Goal: Communication & Community: Ask a question

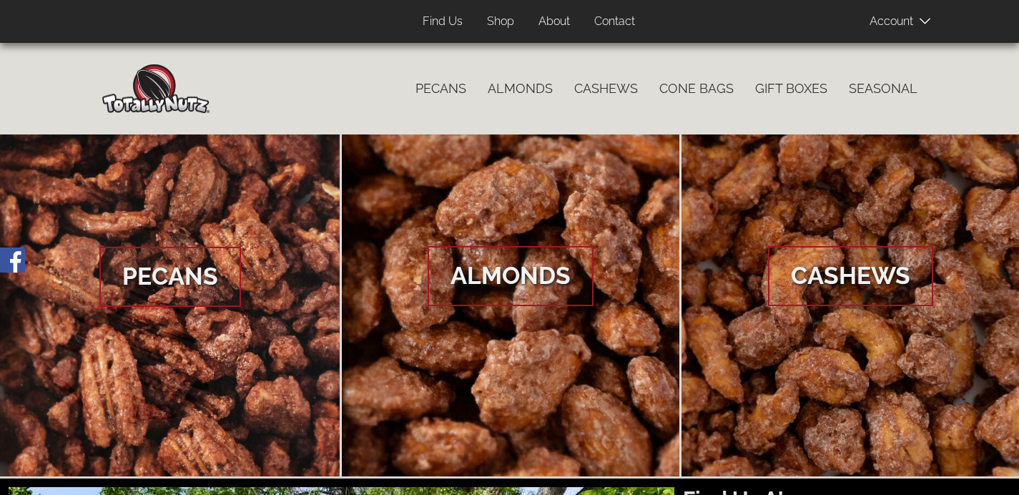
click at [904, 24] on span at bounding box center [906, 20] width 72 height 29
click at [612, 28] on link "Contact" at bounding box center [615, 22] width 62 height 28
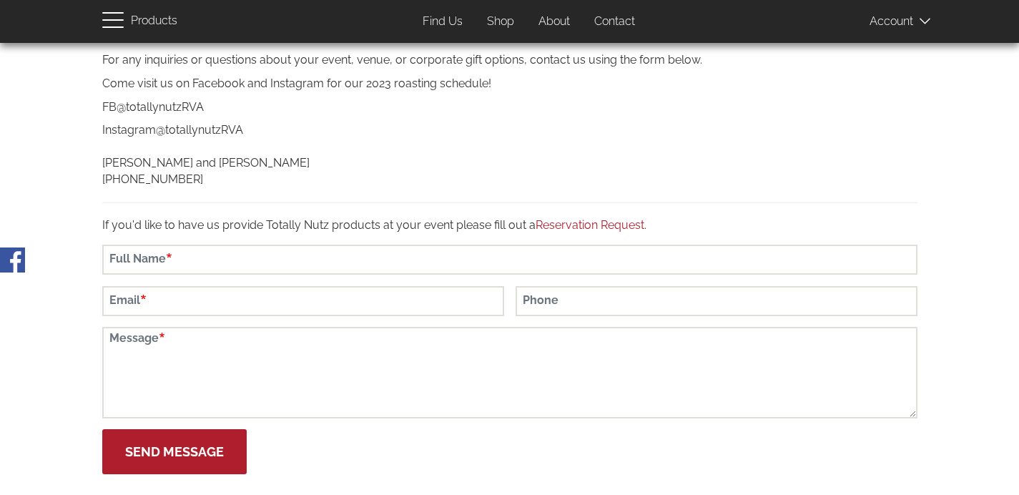
scroll to position [215, 0]
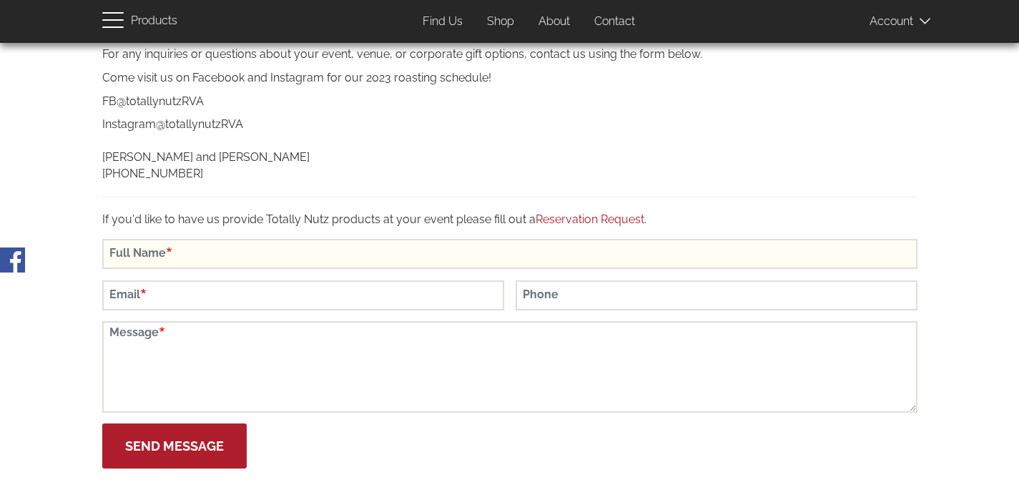
click at [162, 254] on input "Full Name" at bounding box center [510, 254] width 816 height 30
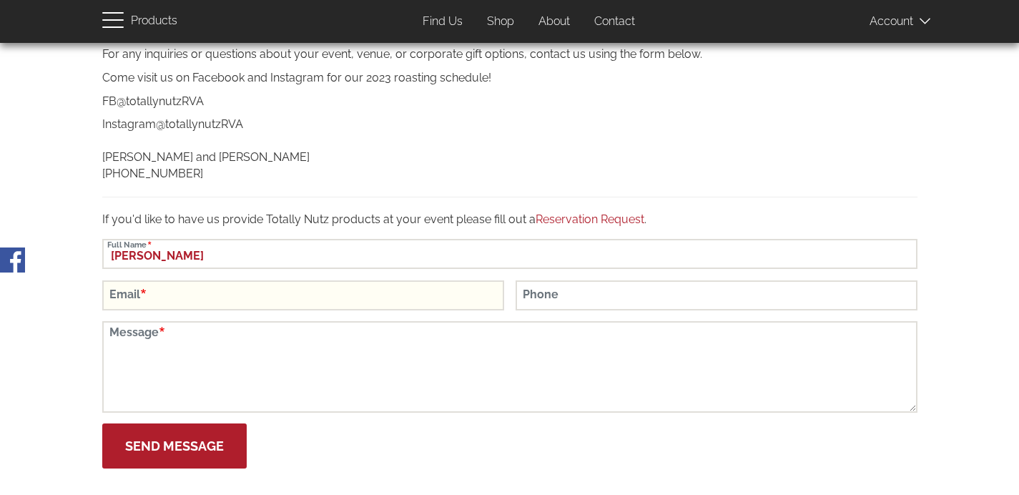
type input "[PERSON_NAME]"
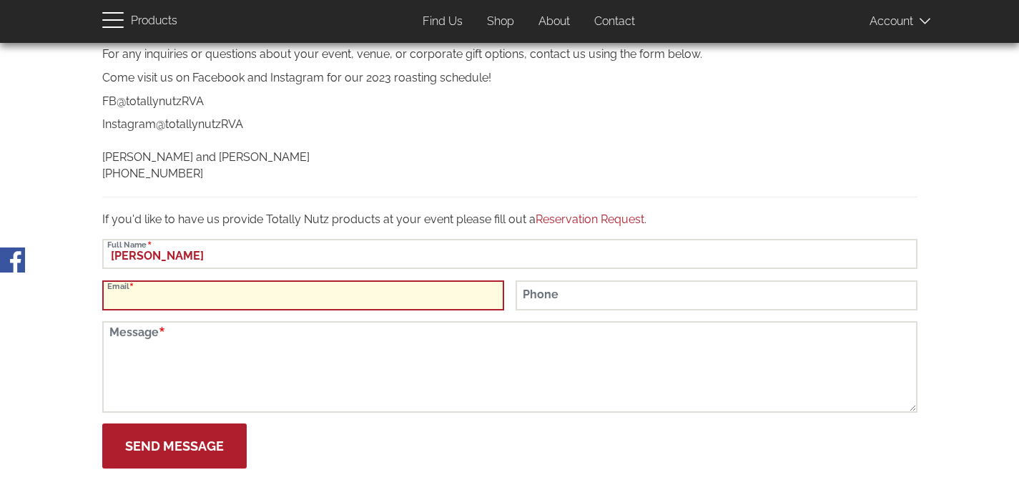
click at [181, 298] on input "Email" at bounding box center [303, 295] width 402 height 30
type input "[EMAIL_ADDRESS][DOMAIN_NAME]"
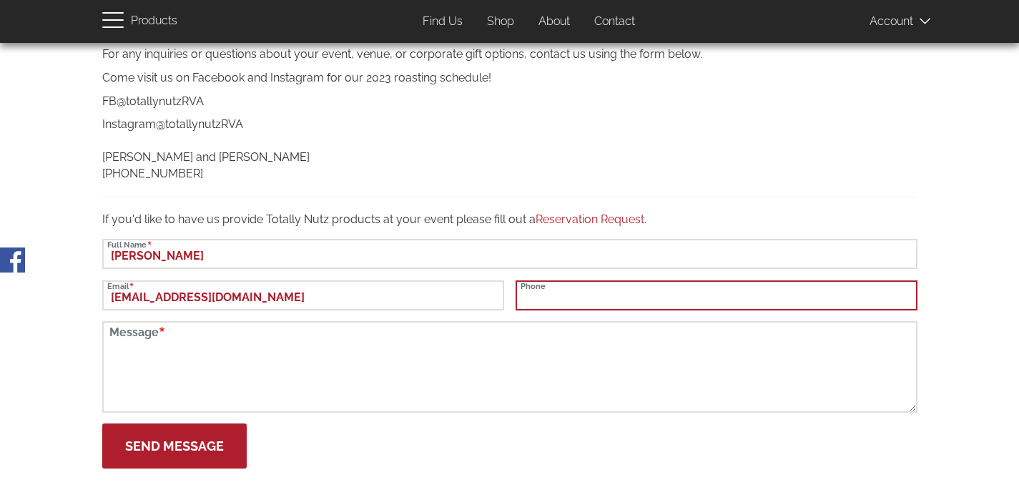
click at [579, 297] on input "Phone" at bounding box center [717, 295] width 402 height 30
type input "8046511814"
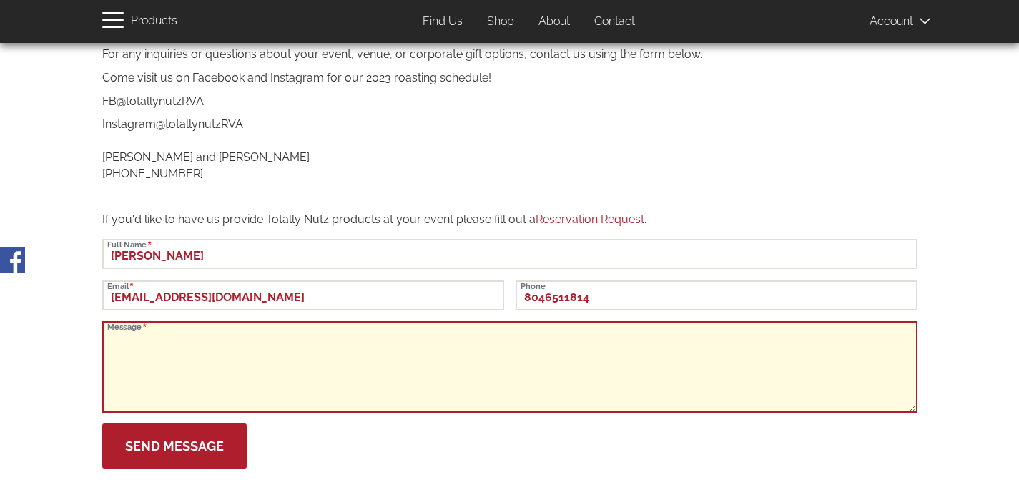
click at [444, 358] on textarea "Message" at bounding box center [510, 367] width 816 height 92
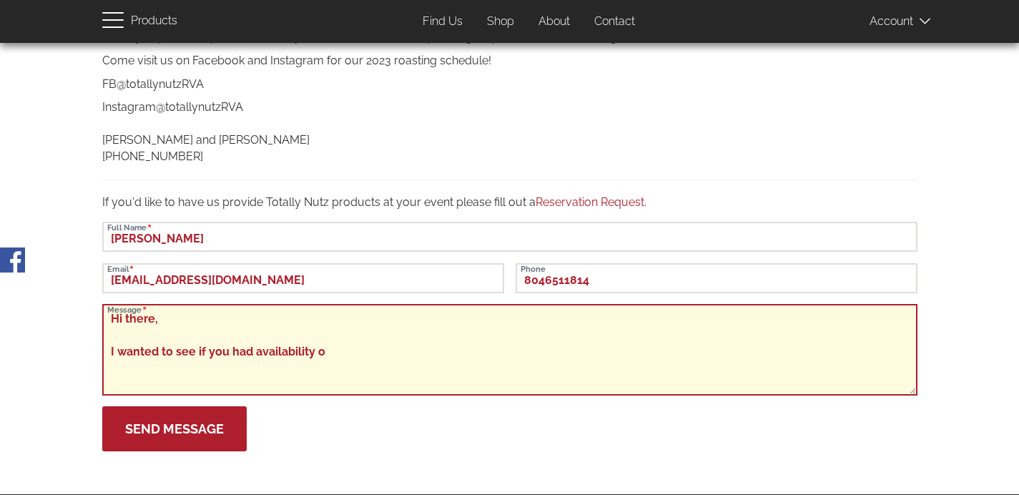
scroll to position [234, 0]
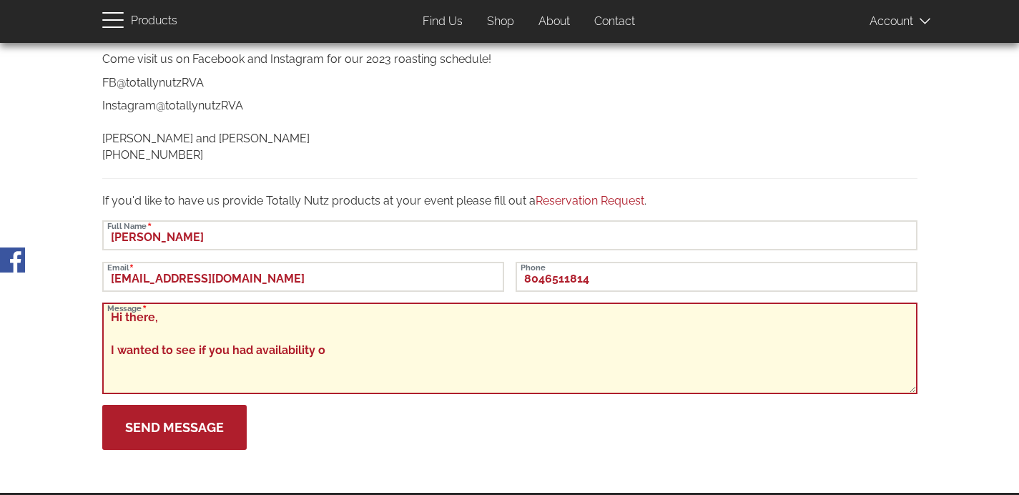
click at [327, 354] on textarea "Hi there, I wanted to see if you had availability o" at bounding box center [510, 349] width 816 height 92
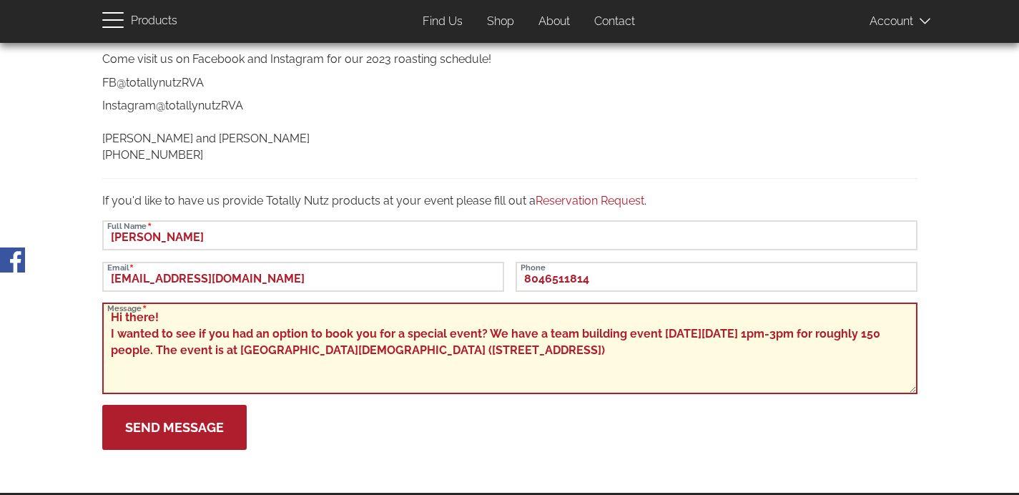
click at [618, 350] on textarea "Hi there! I wanted to see if you had an option to book you for a special event?…" at bounding box center [510, 349] width 816 height 92
click at [716, 352] on textarea "Hi there! I wanted to see if you had an option to book you for a special event?…" at bounding box center [510, 349] width 816 height 92
click at [609, 356] on textarea "Hi there! I wanted to see if you had an option to book you for a special event?…" at bounding box center [510, 349] width 816 height 92
click at [429, 352] on textarea "Hi there! I wanted to see if you had an option to book you for a special event?…" at bounding box center [510, 349] width 816 height 92
click at [715, 354] on textarea "Hi there! I wanted to see if you had an option to book you for a special event?…" at bounding box center [510, 349] width 816 height 92
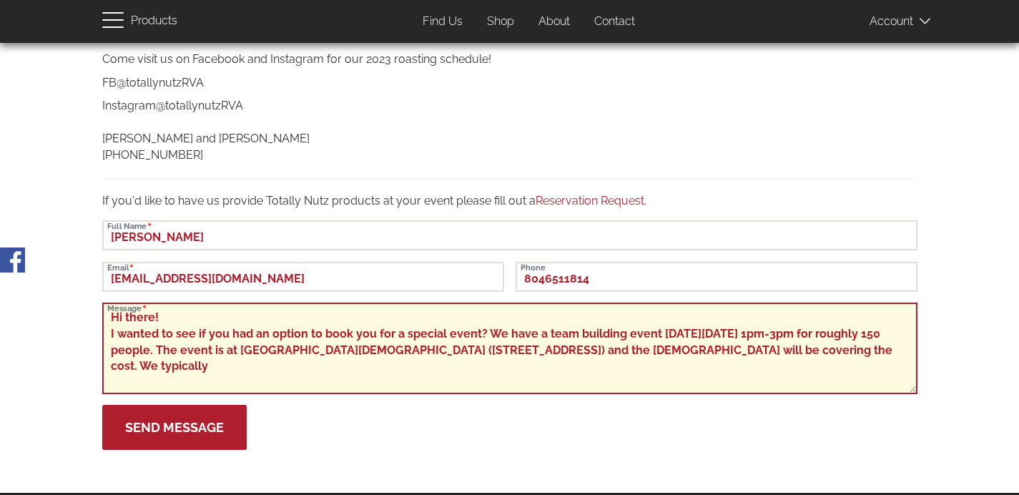
click at [374, 333] on textarea "Hi there! I wanted to see if you had an option to book you for a special event?…" at bounding box center [510, 349] width 816 height 92
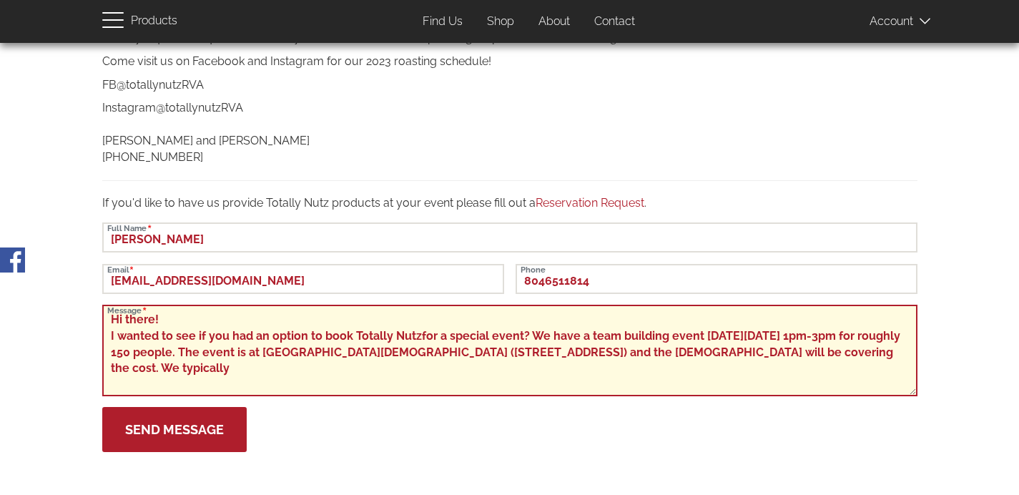
scroll to position [232, 0]
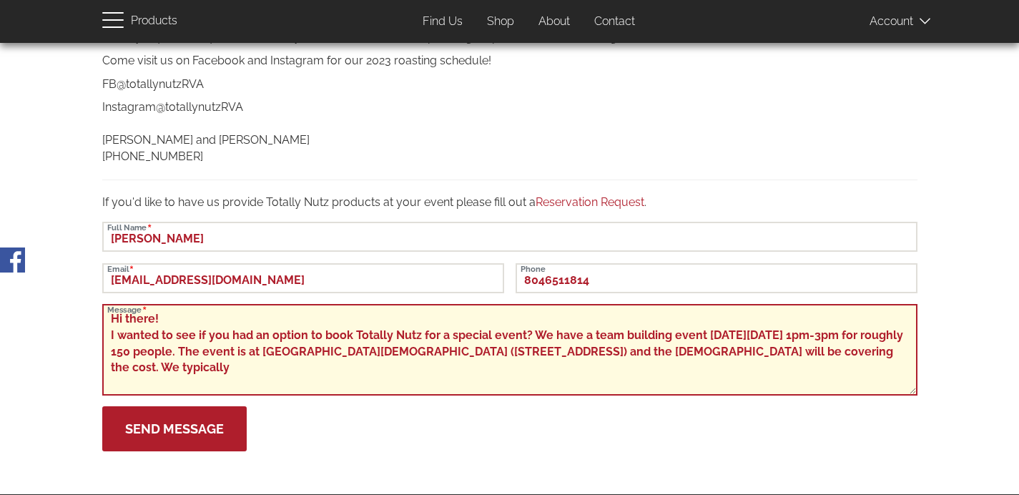
click at [309, 366] on textarea "Hi there! I wanted to see if you had an option to book Totally Nutz for a speci…" at bounding box center [510, 350] width 816 height 92
click at [320, 366] on textarea "Hi there! I wanted to see if you had an option to book Totally Nutz for a speci…" at bounding box center [510, 350] width 816 height 92
click at [298, 371] on textarea "Hi there! I wanted to see if you had an option to book Totally Nutz for a speci…" at bounding box center [510, 350] width 816 height 92
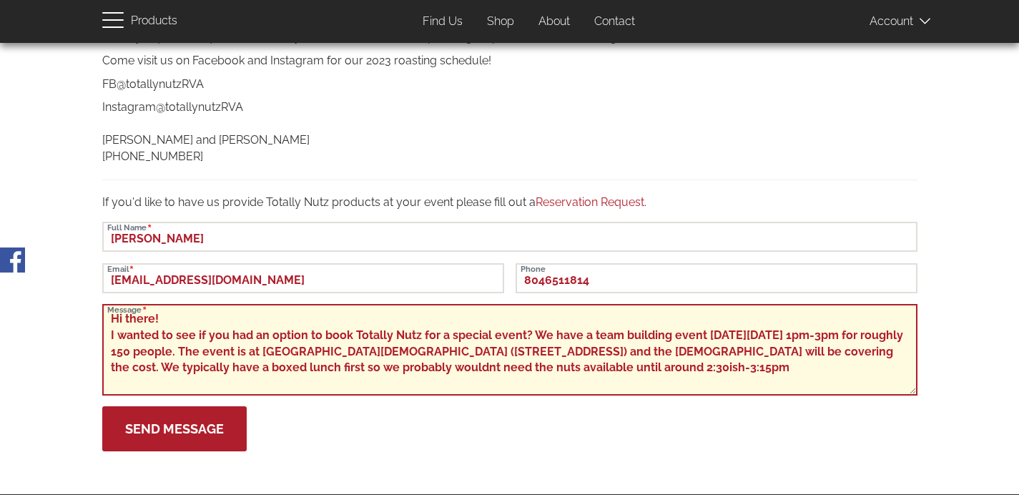
click at [117, 351] on textarea "Hi there! I wanted to see if you had an option to book Totally Nutz for a speci…" at bounding box center [510, 350] width 816 height 92
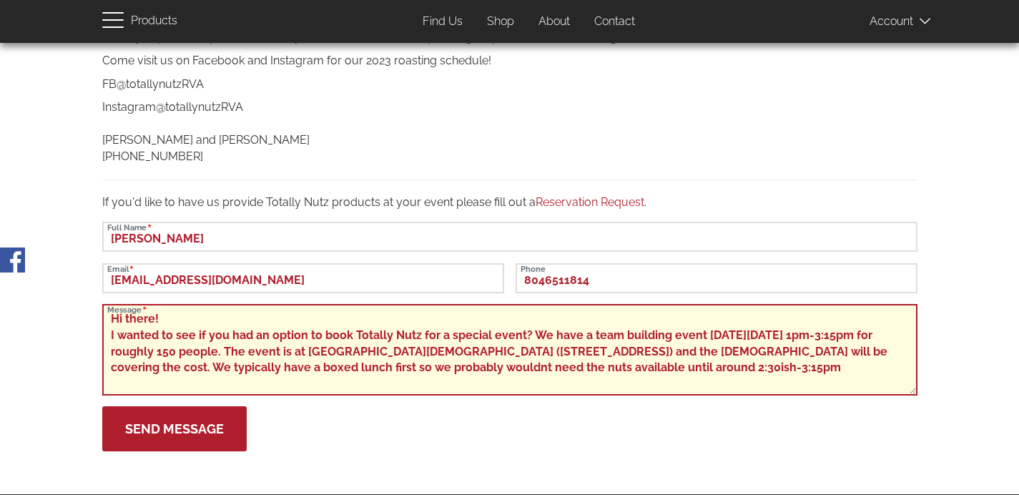
click at [846, 366] on textarea "Hi there! I wanted to see if you had an option to book Totally Nutz for a speci…" at bounding box center [510, 350] width 816 height 92
click at [541, 366] on textarea "Hi there! I wanted to see if you had an option to book Totally Nutz for a speci…" at bounding box center [510, 350] width 816 height 92
click at [838, 366] on textarea "Hi there! I wanted to see if you had an option to book Totally Nutz for a speci…" at bounding box center [510, 350] width 816 height 92
click at [853, 371] on textarea "Hi there! I wanted to see if you had an option to book Totally Nutz for a speci…" at bounding box center [510, 350] width 816 height 92
click at [838, 371] on textarea "Hi there! I wanted to see if you had an option to book Totally Nutz for a speci…" at bounding box center [510, 350] width 816 height 92
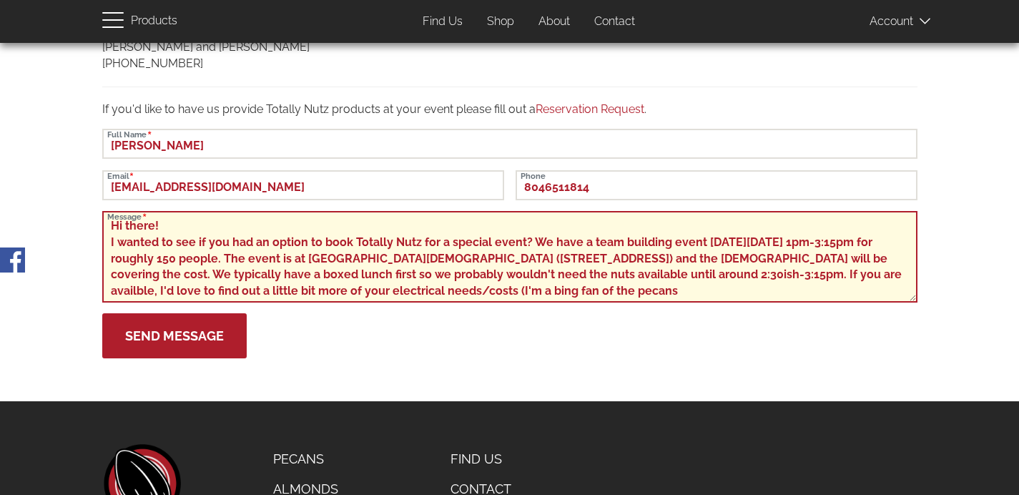
scroll to position [323, 0]
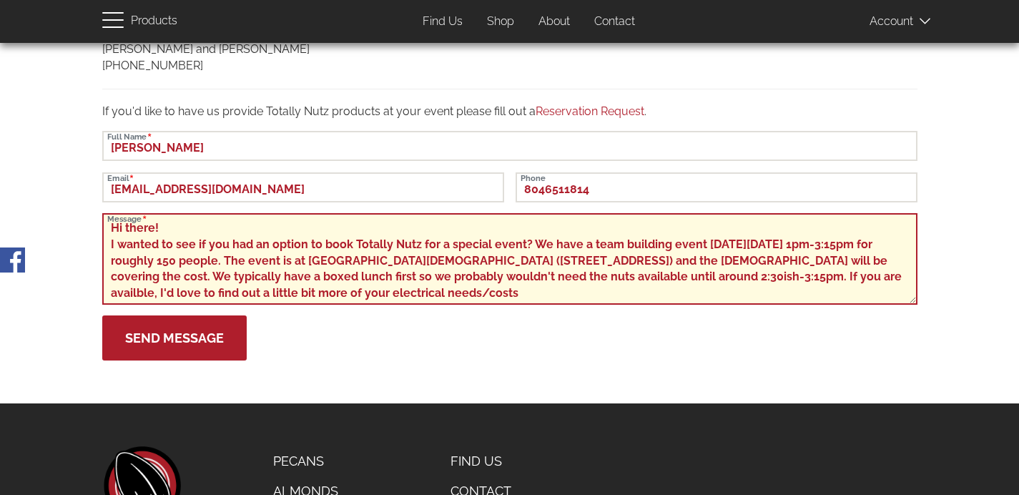
click at [137, 294] on textarea "Hi there! I wanted to see if you had an option to book Totally Nutz for a speci…" at bounding box center [510, 259] width 816 height 92
click at [569, 295] on textarea "Hi there! I wanted to see if you had an option to book Totally Nutz for a speci…" at bounding box center [510, 259] width 816 height 92
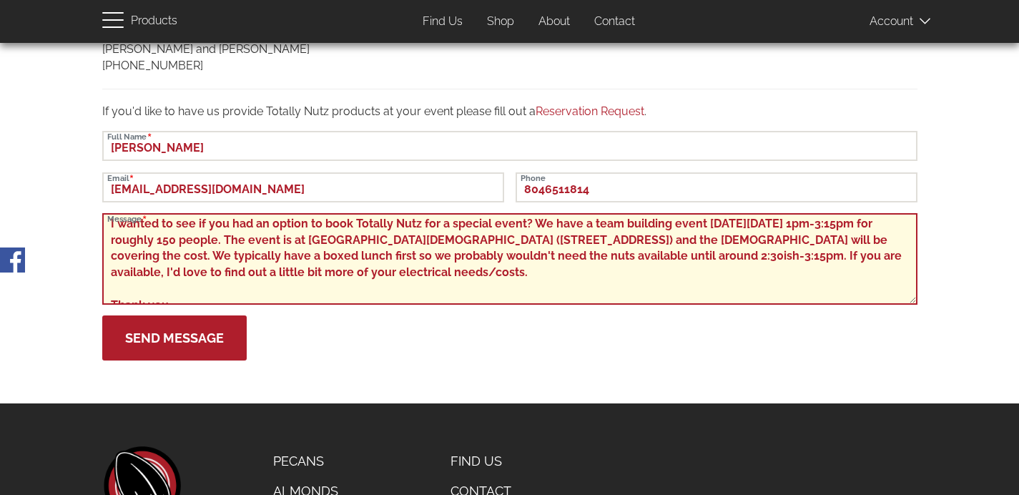
scroll to position [11, 0]
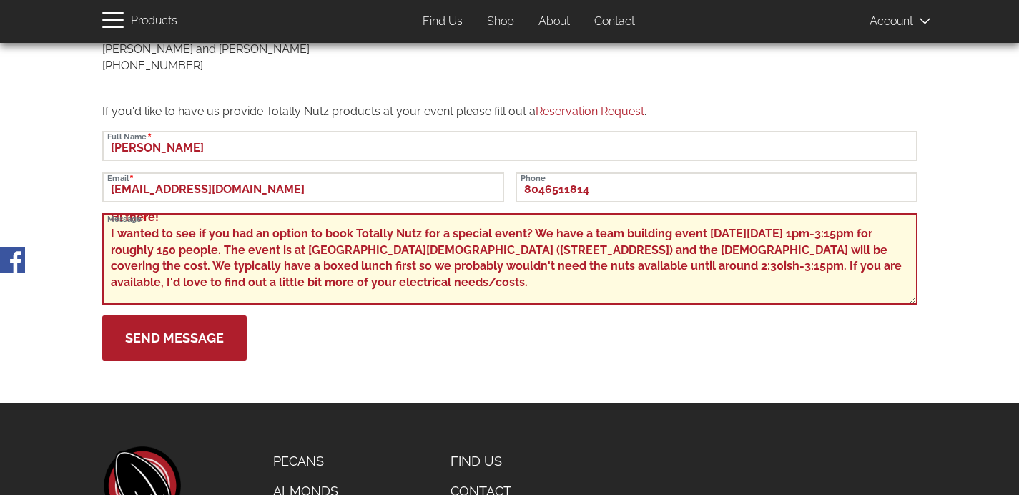
click at [444, 234] on textarea "Hi there! I wanted to see if you had an option to book Totally Nutz for a speci…" at bounding box center [510, 259] width 816 height 92
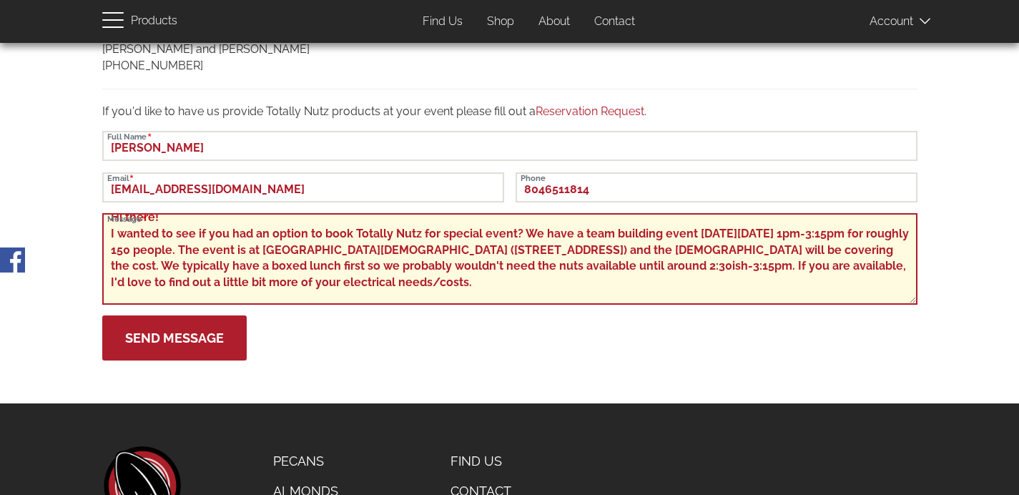
click at [510, 232] on textarea "Hi there! I wanted to see if you had an option to book Totally Nutz for special…" at bounding box center [510, 259] width 816 height 92
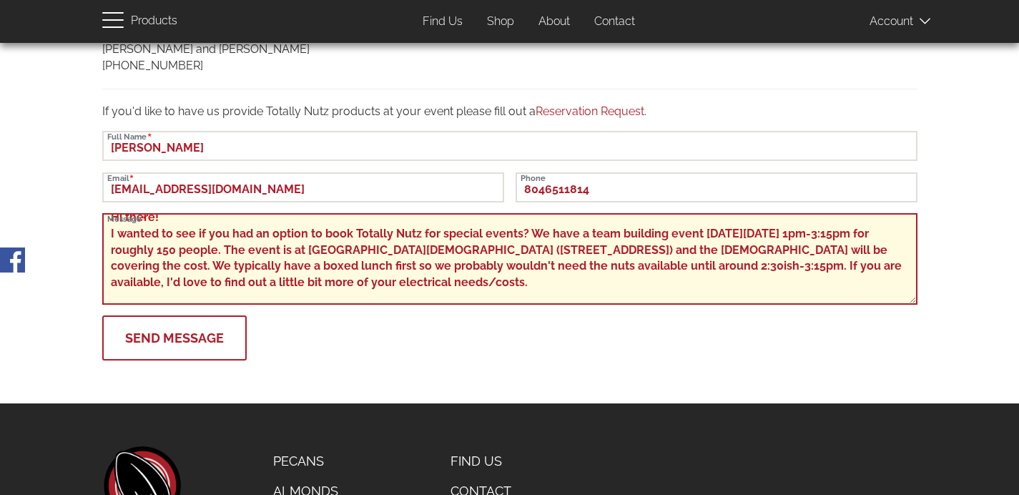
type textarea "Hi there! I wanted to see if you had an option to book Totally Nutz for special…"
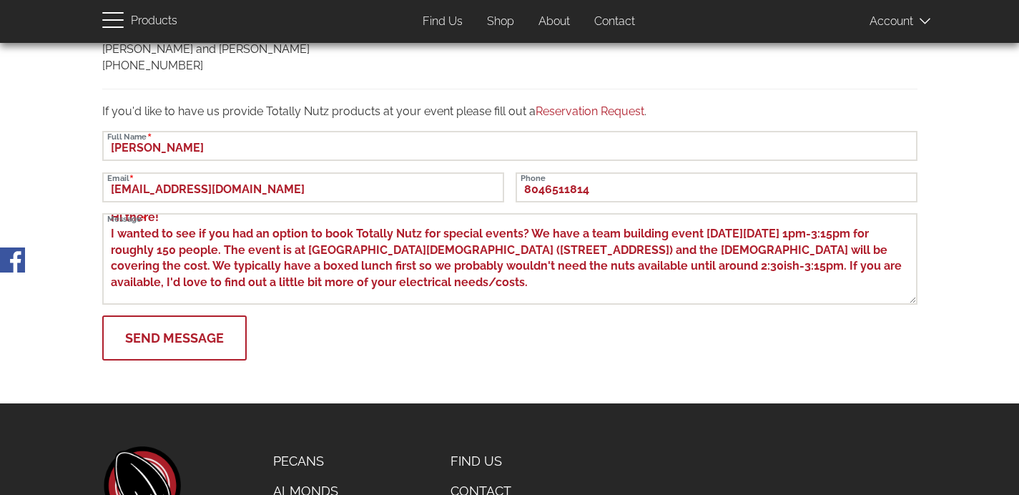
click at [195, 340] on button "Send Message" at bounding box center [174, 337] width 145 height 45
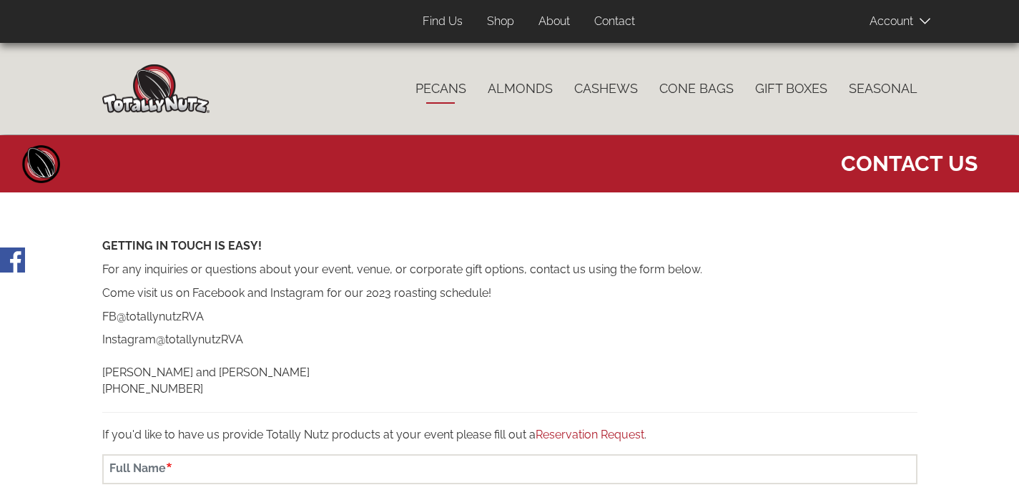
click at [429, 96] on link "Pecans" at bounding box center [441, 89] width 72 height 30
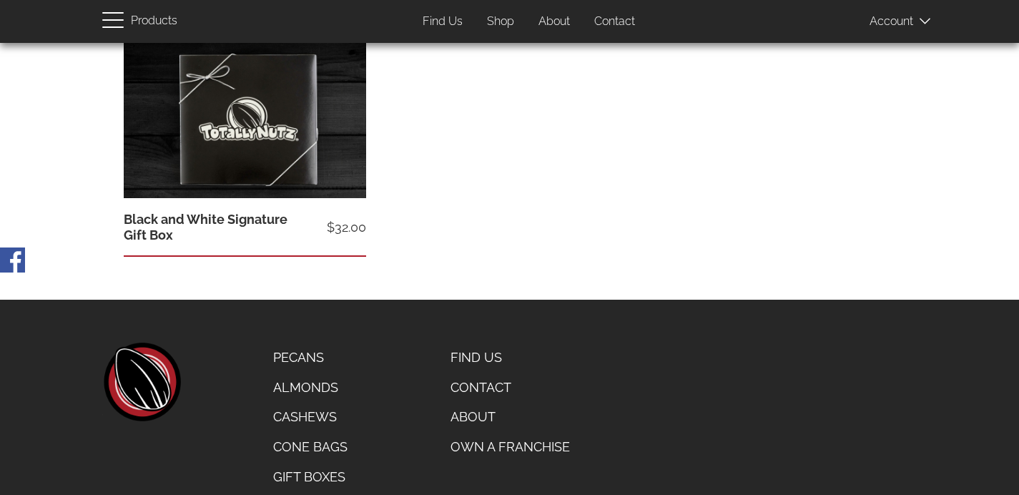
scroll to position [1016, 0]
